Goal: Transaction & Acquisition: Download file/media

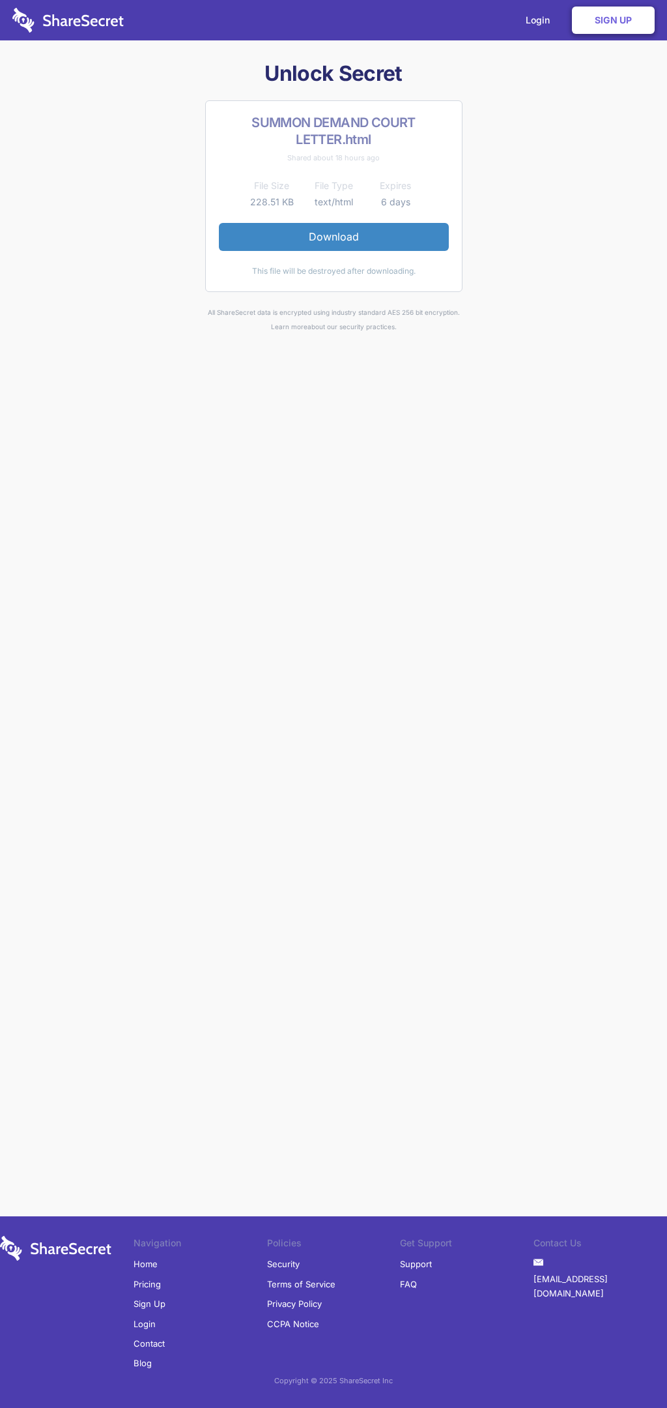
click at [334, 237] on link "Download" at bounding box center [334, 236] width 230 height 27
